Goal: Information Seeking & Learning: Learn about a topic

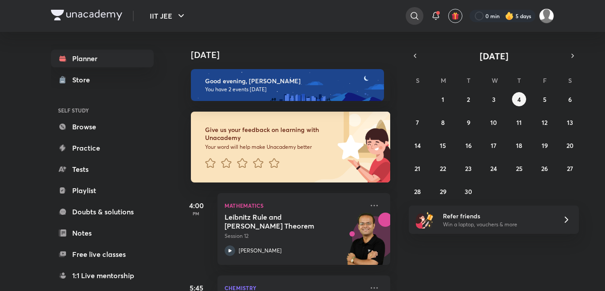
click at [409, 12] on icon at bounding box center [414, 16] width 11 height 11
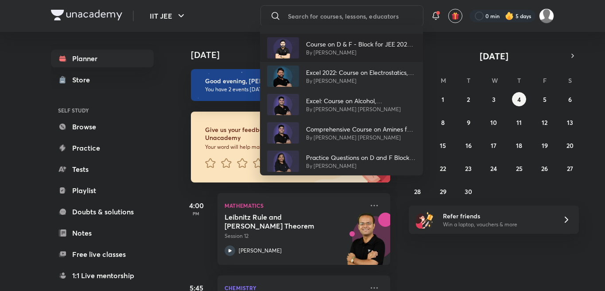
click at [291, 55] on img at bounding box center [283, 47] width 32 height 21
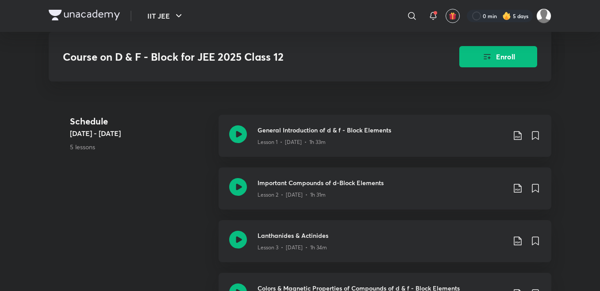
scroll to position [319, 0]
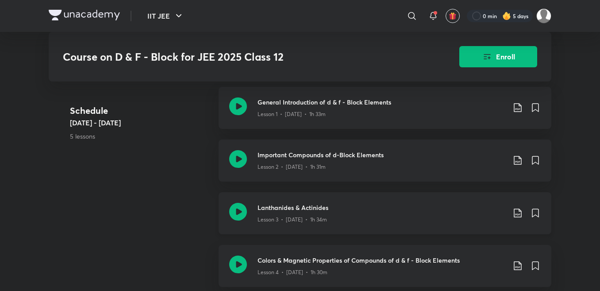
click at [297, 203] on h3 "Lanthanides & Actinides" at bounding box center [382, 207] width 248 height 9
